Goal: Find specific page/section: Find specific page/section

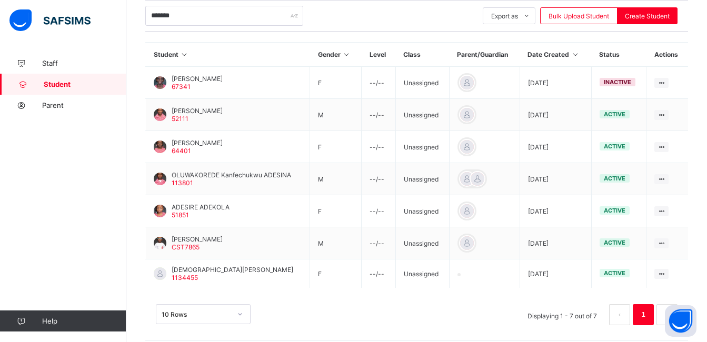
scroll to position [228, 0]
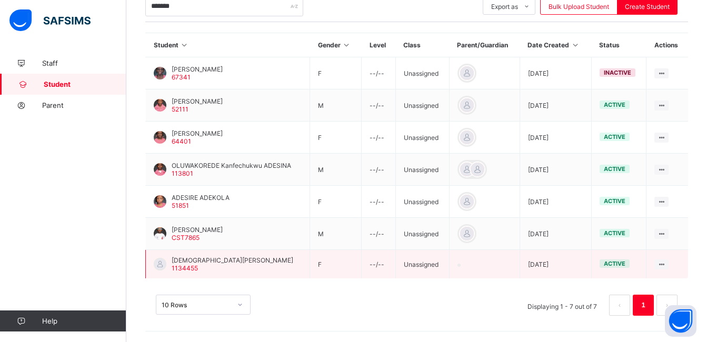
type input "*******"
click at [214, 262] on span "[DEMOGRAPHIC_DATA][PERSON_NAME]" at bounding box center [233, 260] width 122 height 8
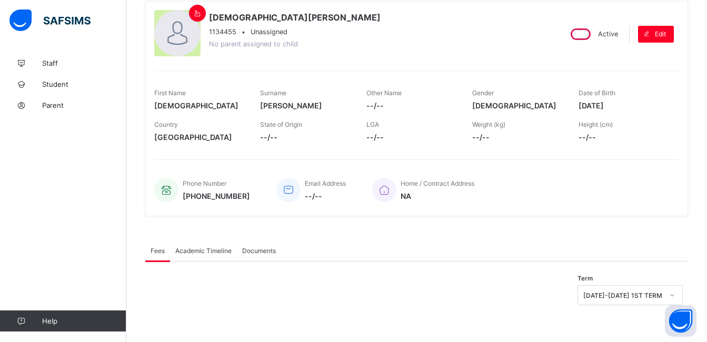
scroll to position [94, 0]
click at [55, 86] on span "Student" at bounding box center [84, 84] width 84 height 8
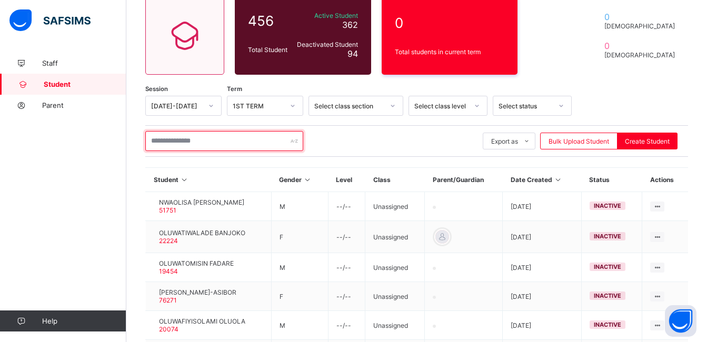
click at [225, 143] on input "text" at bounding box center [224, 141] width 158 height 20
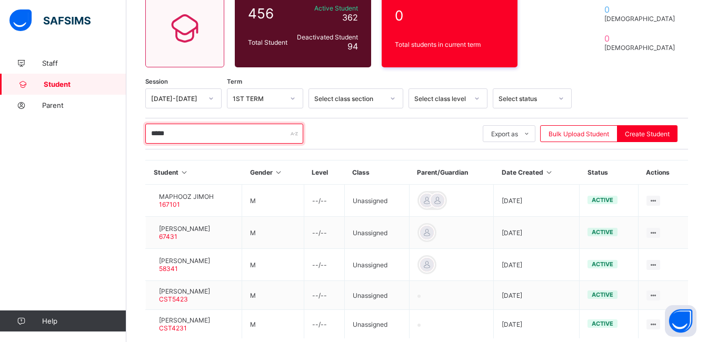
scroll to position [103, 0]
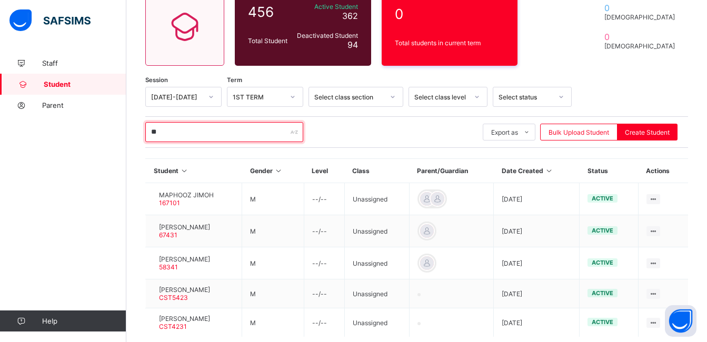
type input "*"
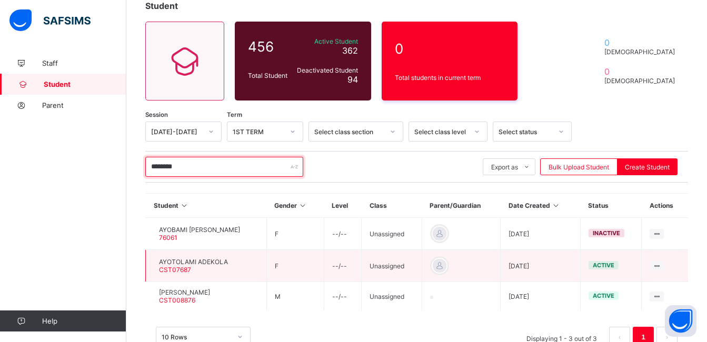
scroll to position [100, 0]
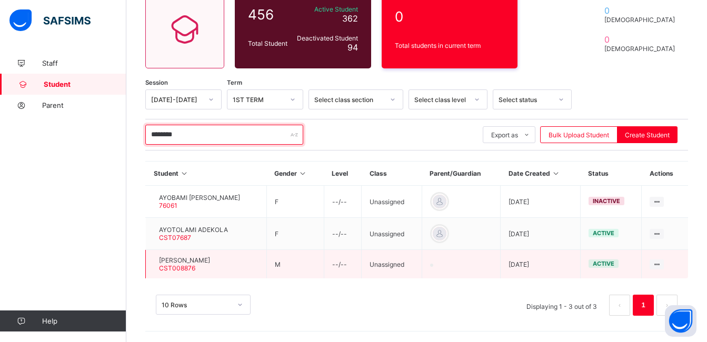
type input "********"
click at [185, 260] on span "[PERSON_NAME]" at bounding box center [184, 260] width 51 height 8
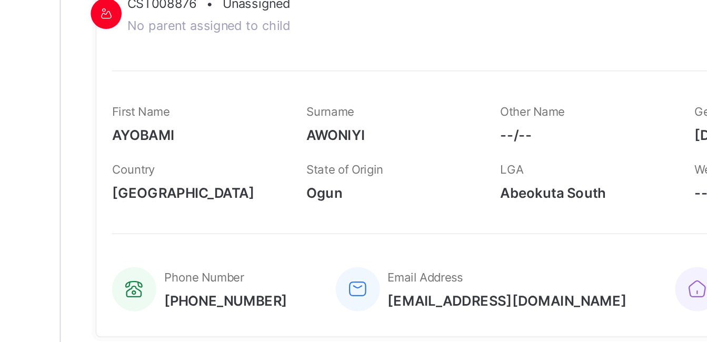
click at [205, 267] on div "Phone Number [PHONE_NUMBER]" at bounding box center [202, 279] width 96 height 35
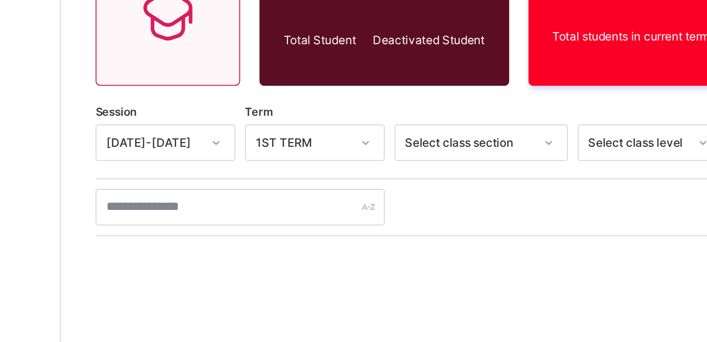
scroll to position [100, 0]
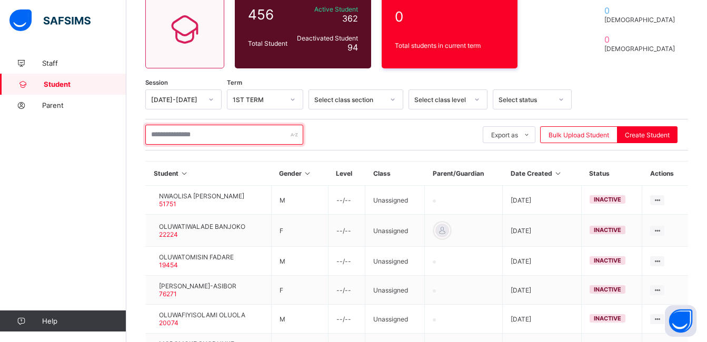
click at [174, 134] on input "text" at bounding box center [224, 135] width 158 height 20
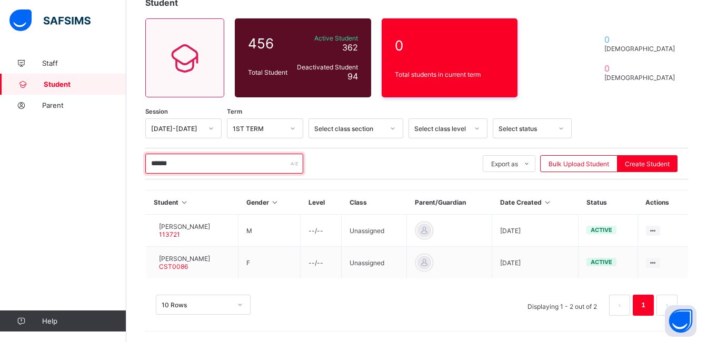
scroll to position [39, 0]
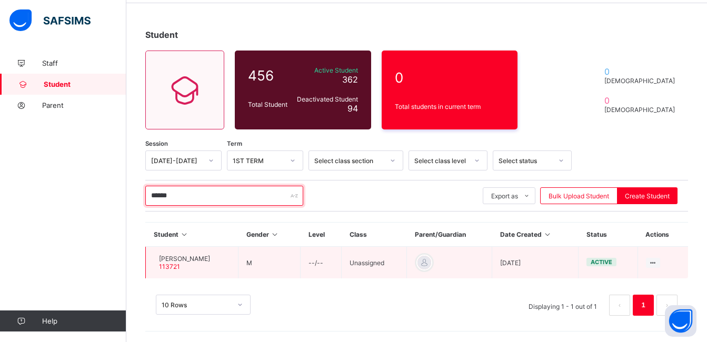
type input "******"
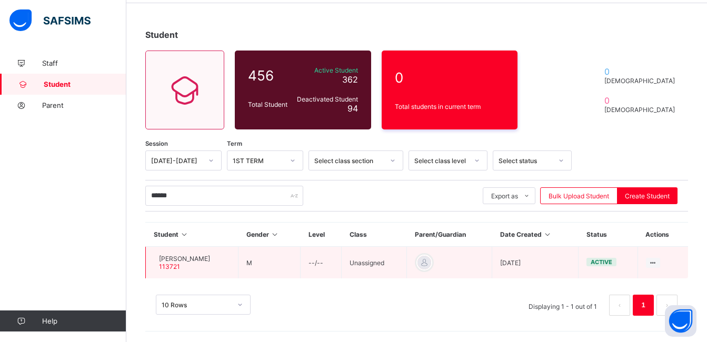
click at [208, 262] on span "[PERSON_NAME]" at bounding box center [184, 259] width 51 height 8
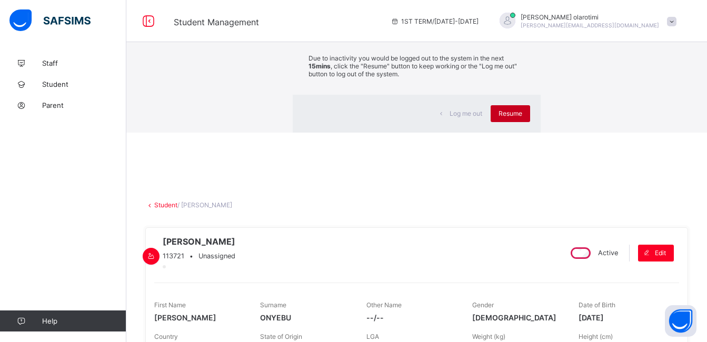
click at [499, 117] on span "Resume" at bounding box center [511, 114] width 24 height 8
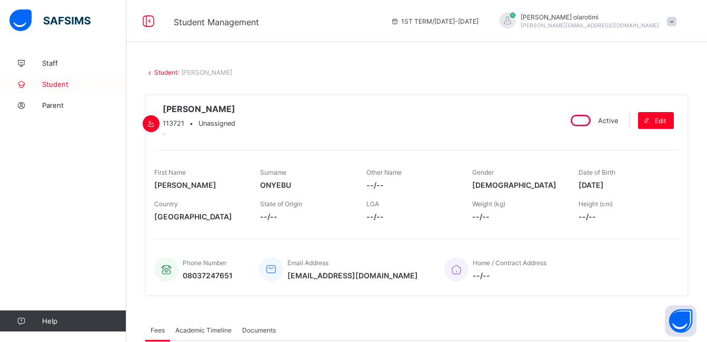
click at [65, 86] on span "Student" at bounding box center [84, 84] width 84 height 8
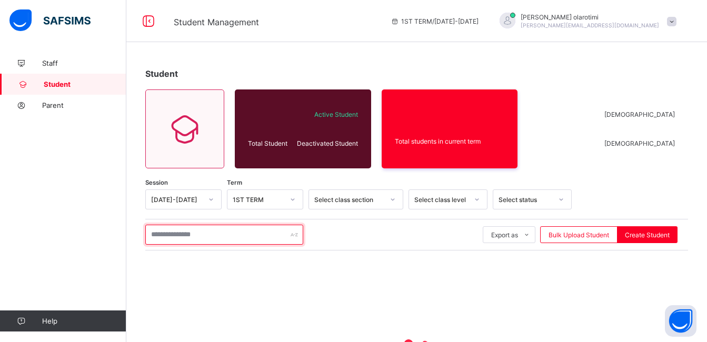
click at [180, 238] on input "text" at bounding box center [224, 235] width 158 height 20
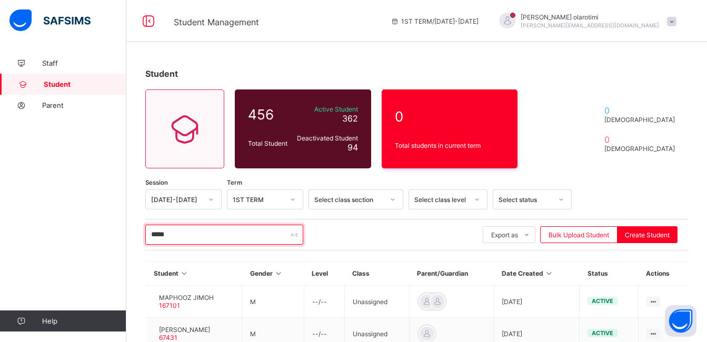
type input "*****"
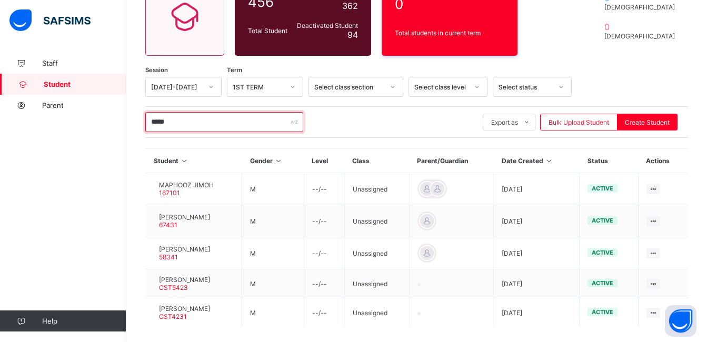
scroll to position [116, 0]
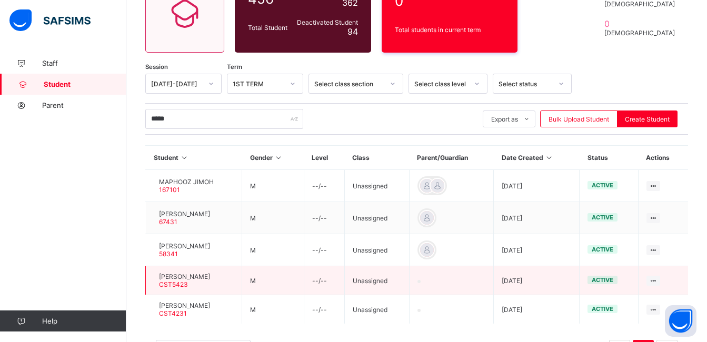
click at [197, 274] on span "[PERSON_NAME]" at bounding box center [184, 277] width 51 height 8
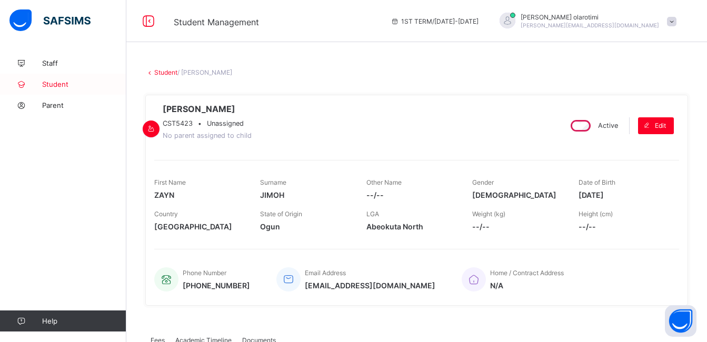
click at [66, 87] on span "Student" at bounding box center [84, 84] width 84 height 8
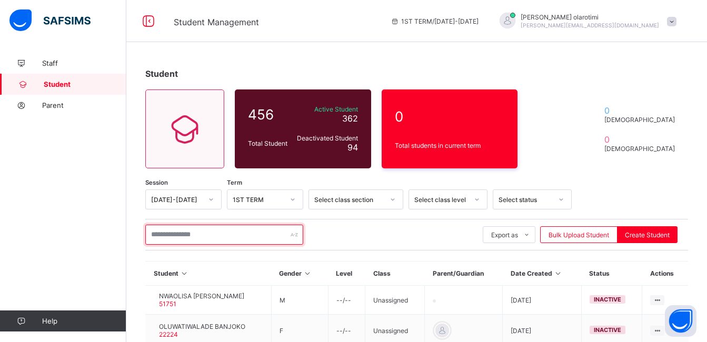
click at [177, 234] on input "text" at bounding box center [224, 235] width 158 height 20
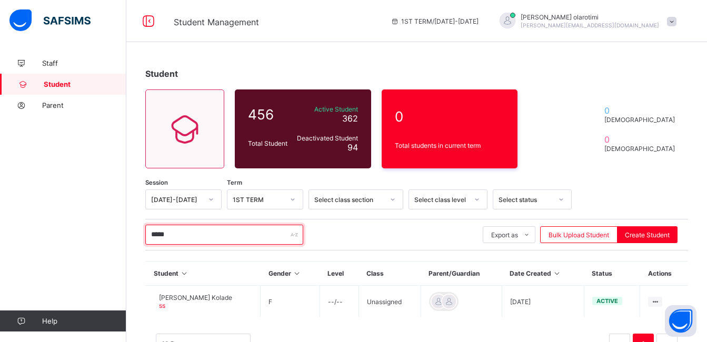
type input "*****"
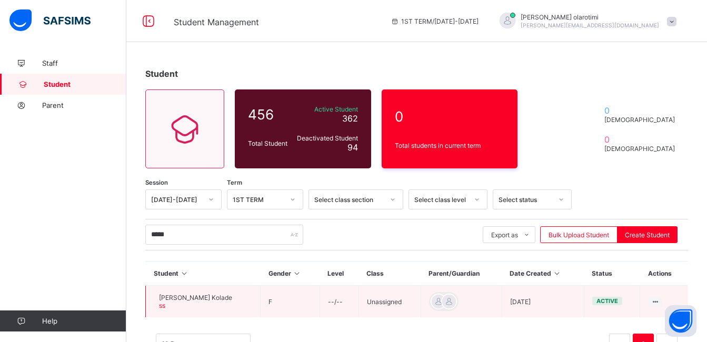
click at [190, 296] on span "[PERSON_NAME] Kolade" at bounding box center [195, 298] width 73 height 8
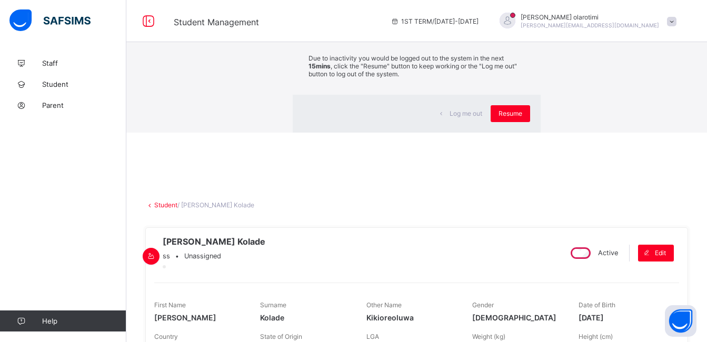
click at [520, 28] on div "×" at bounding box center [525, 20] width 10 height 18
click at [491, 122] on div "Resume" at bounding box center [510, 113] width 39 height 17
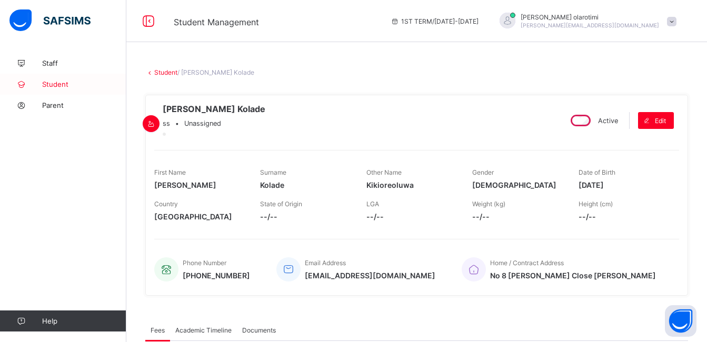
click at [70, 81] on span "Student" at bounding box center [84, 84] width 84 height 8
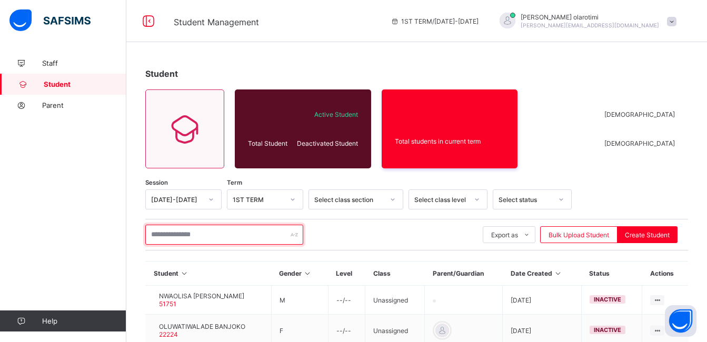
click at [177, 236] on input "text" at bounding box center [224, 235] width 158 height 20
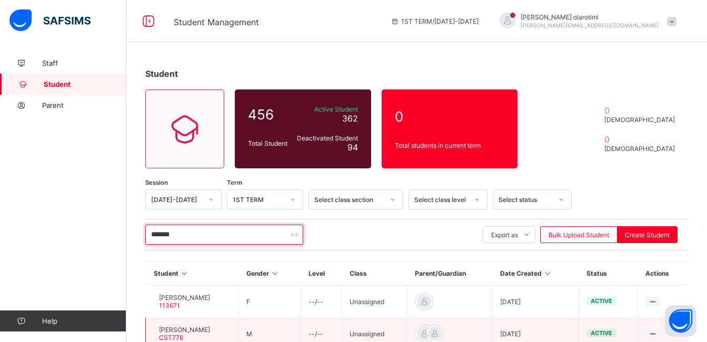
type input "*******"
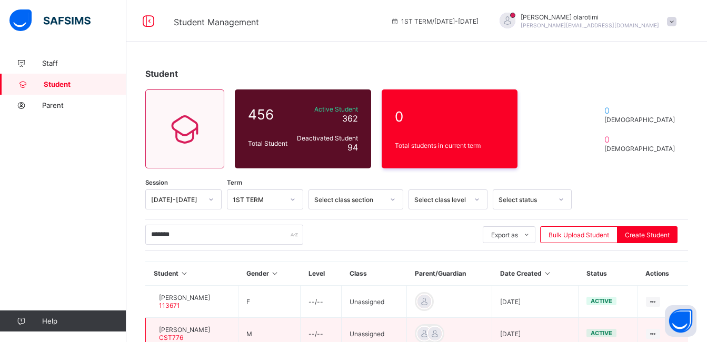
click at [204, 328] on span "[PERSON_NAME]" at bounding box center [184, 330] width 51 height 8
